Goal: Transaction & Acquisition: Purchase product/service

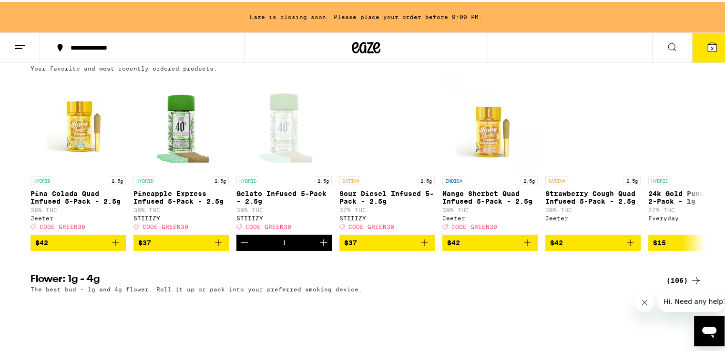
scroll to position [972, 0]
